Goal: Contribute content: Add original content to the website for others to see

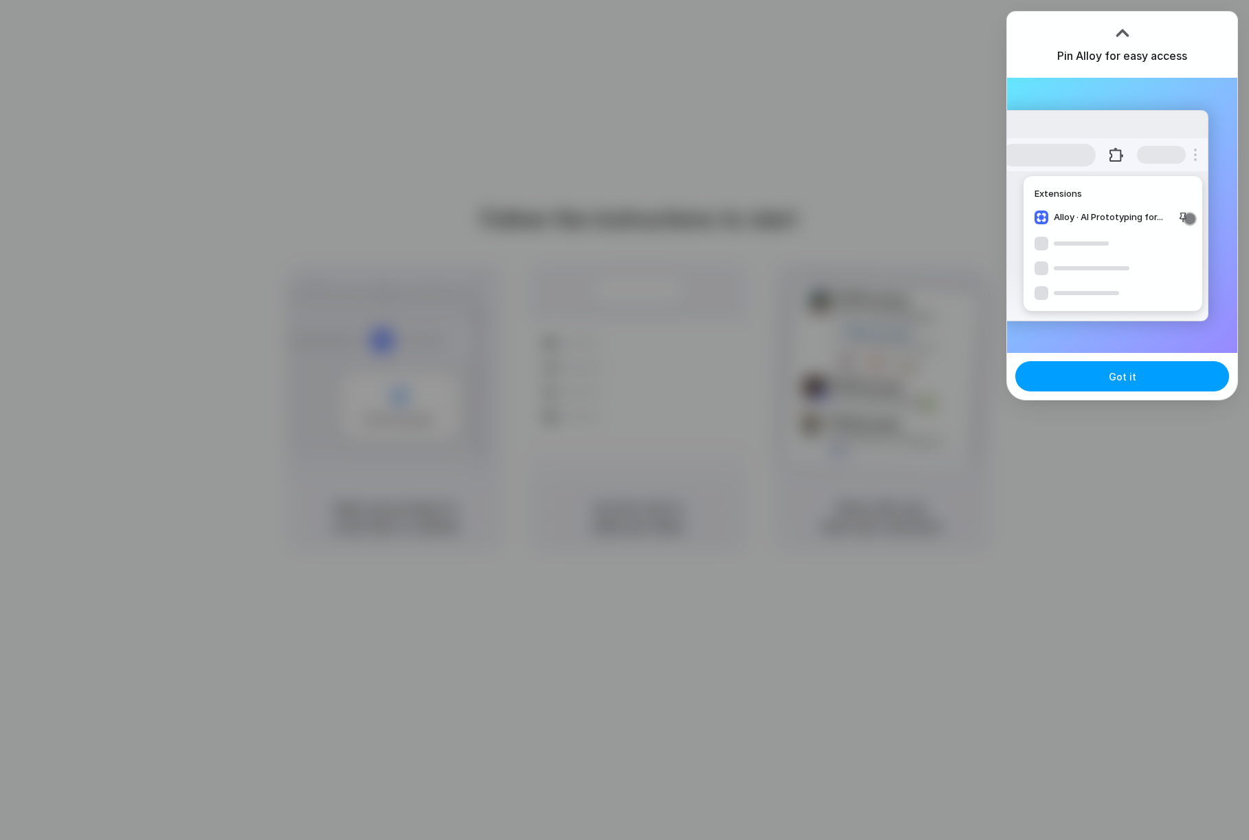
click at [1161, 384] on button "Got it" at bounding box center [1123, 376] width 214 height 30
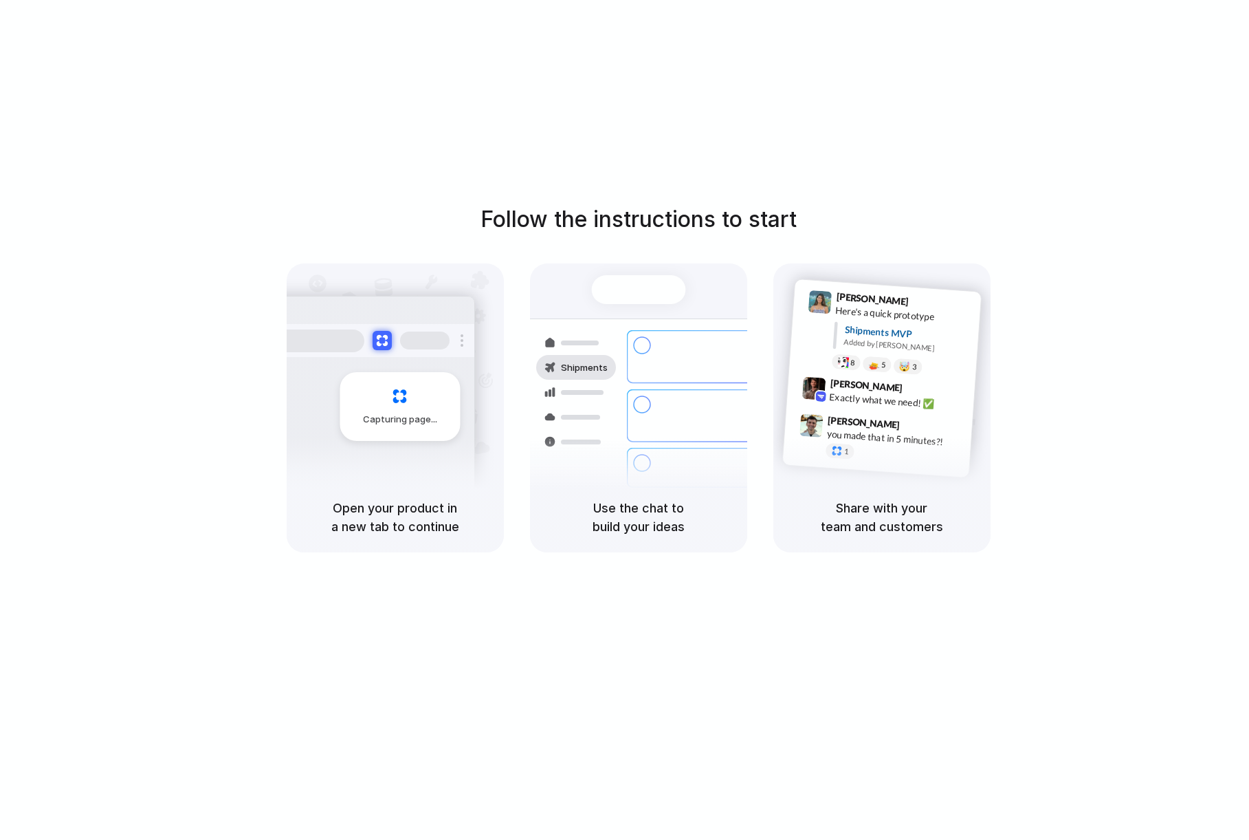
click at [625, 420] on div at bounding box center [625, 420] width 0 height 0
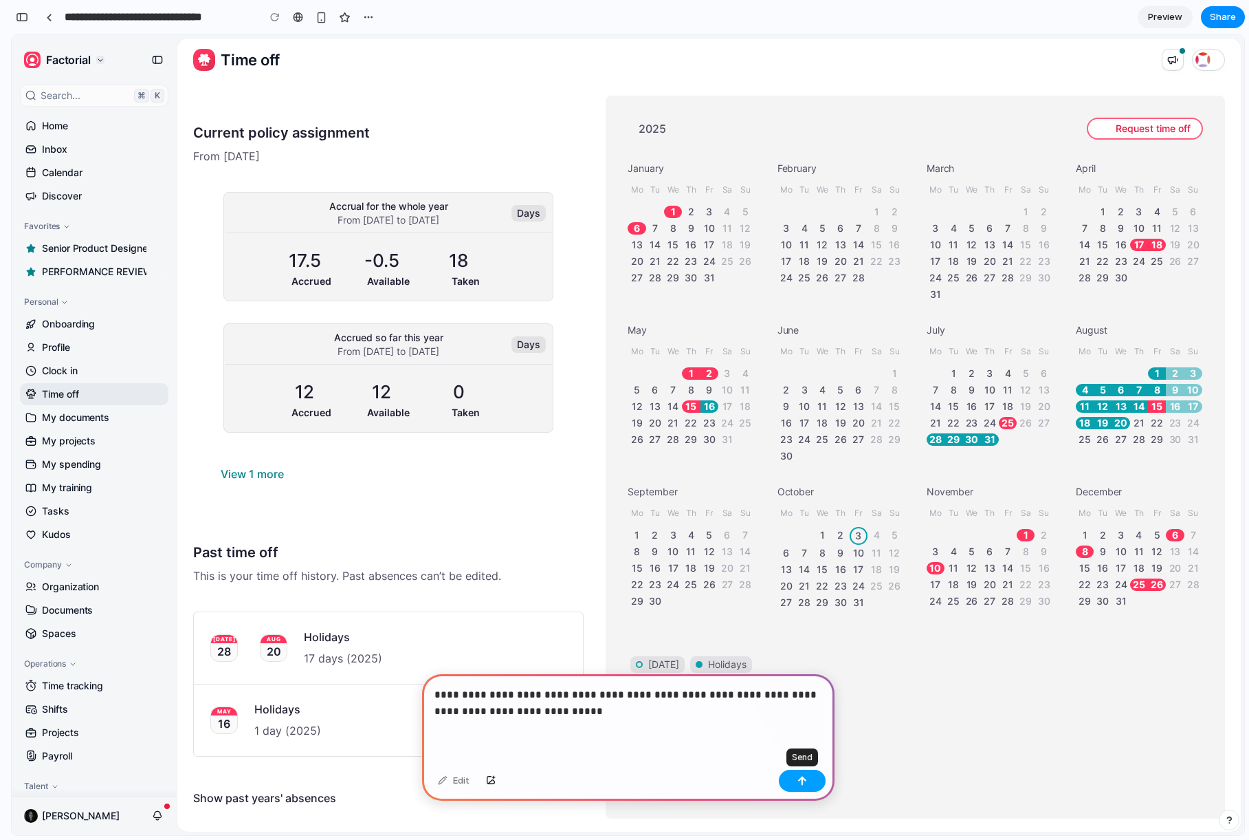
click at [800, 780] on div "button" at bounding box center [803, 781] width 10 height 10
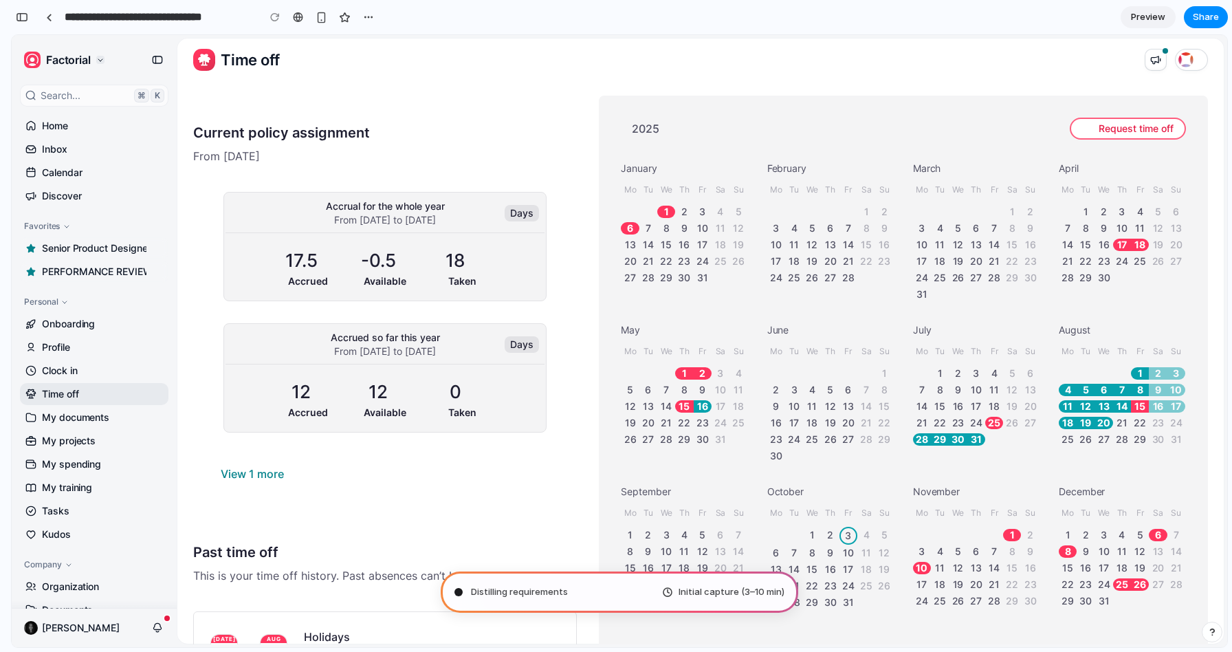
type input "**********"
